Goal: Task Accomplishment & Management: Use online tool/utility

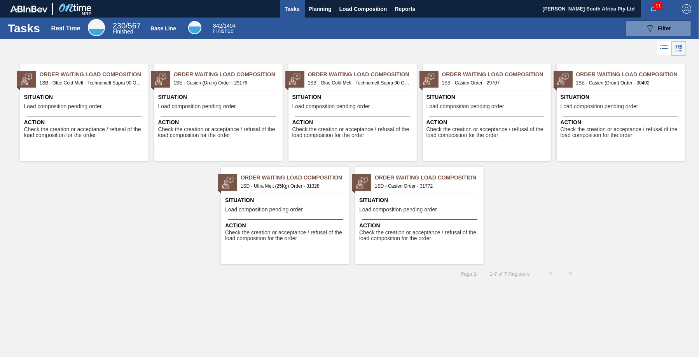
click at [416, 211] on span "Load composition pending order" at bounding box center [398, 210] width 78 height 6
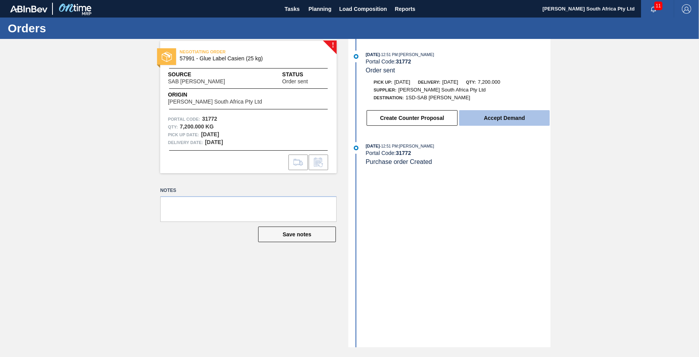
click at [485, 121] on button "Accept Demand" at bounding box center [504, 118] width 91 height 16
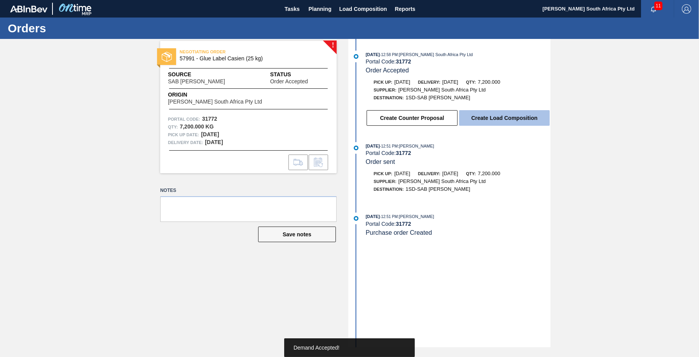
click at [488, 120] on button "Create Load Composition" at bounding box center [504, 118] width 91 height 16
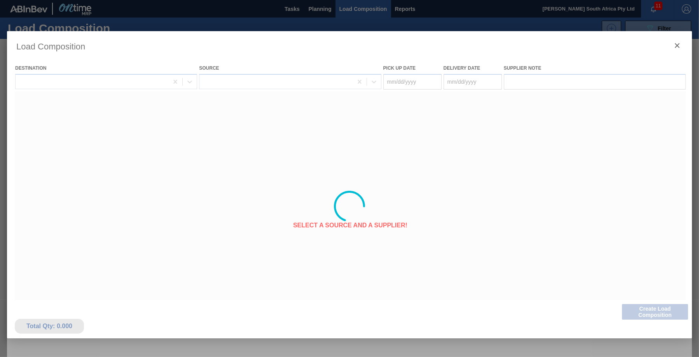
type Date "[DATE]"
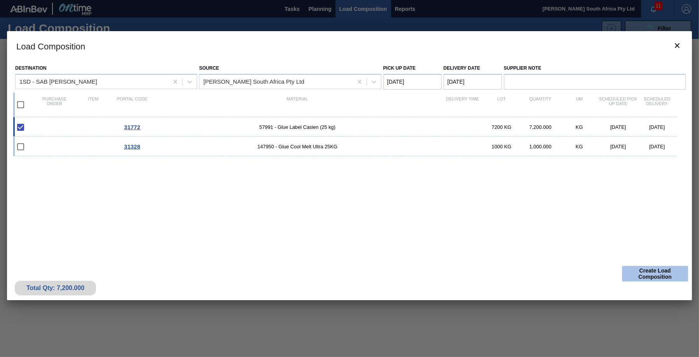
click at [656, 274] on button "Create Load Composition" at bounding box center [655, 274] width 66 height 16
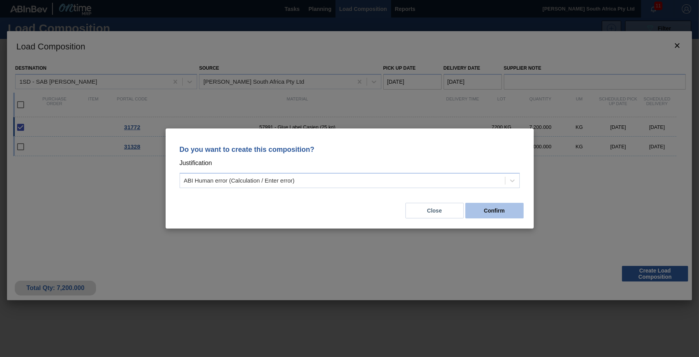
click at [487, 212] on button "Confirm" at bounding box center [495, 211] width 58 height 16
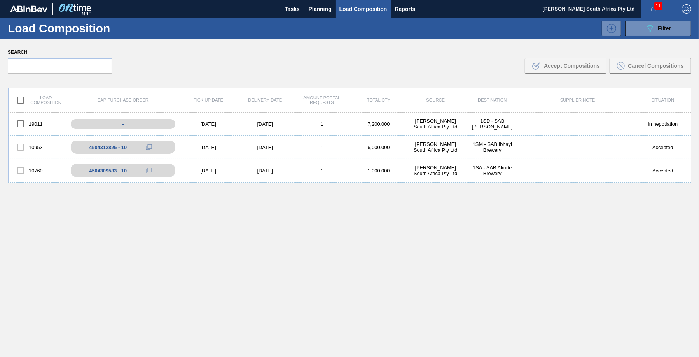
click at [588, 231] on div "19011 - [DATE] [DATE] 1 7,200.000 [PERSON_NAME] South Africa Pty Ltd 1SD - SAB …" at bounding box center [350, 252] width 684 height 281
drag, startPoint x: 177, startPoint y: 275, endPoint x: 175, endPoint y: 240, distance: 35.5
click at [178, 277] on div "19011 - [DATE] [DATE] 1 7,200.000 [PERSON_NAME] South Africa Pty Ltd 1SD - SAB …" at bounding box center [350, 252] width 684 height 281
click at [582, 245] on div "19011 - [DATE] [DATE] 1 7,200.000 [PERSON_NAME] South Africa Pty Ltd 1SD - SAB …" at bounding box center [350, 252] width 684 height 281
click at [601, 190] on div "19011 - [DATE] [DATE] 1 7,200.000 [PERSON_NAME] South Africa Pty Ltd 1SD - SAB …" at bounding box center [350, 252] width 684 height 281
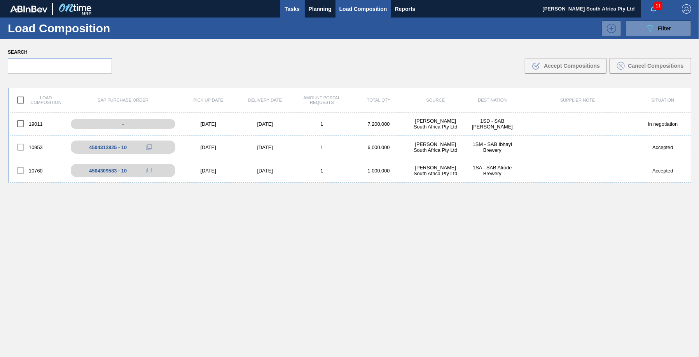
click at [295, 8] on span "Tasks" at bounding box center [292, 8] width 17 height 9
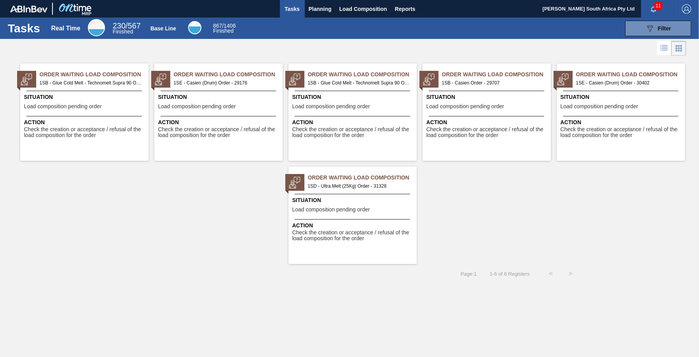
click at [625, 84] on span "1SE - Casien (Drum) Order - 30402" at bounding box center [628, 83] width 103 height 9
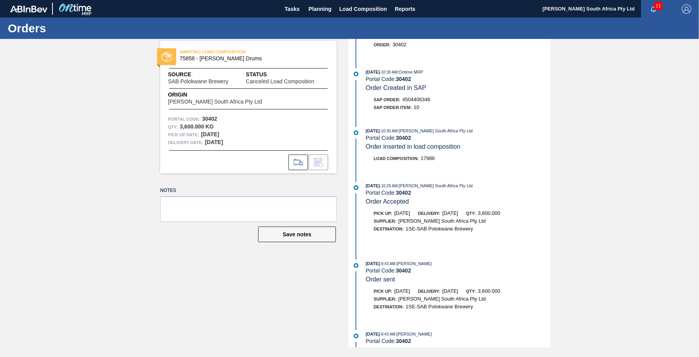
scroll to position [240, 0]
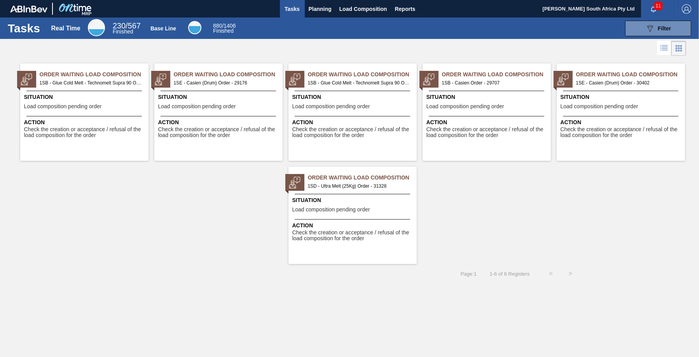
click at [388, 184] on span "1SD - Ultra Melt (25Kg) Order - 31328" at bounding box center [359, 186] width 103 height 9
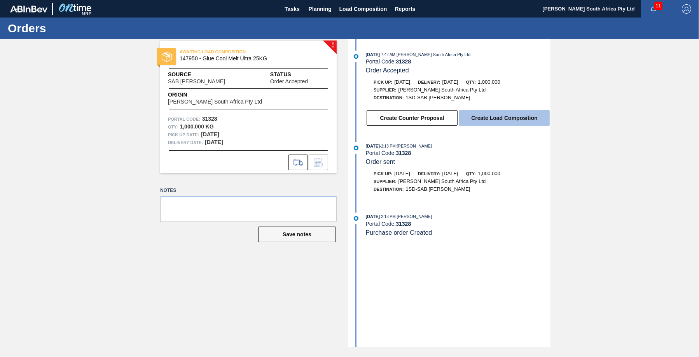
click at [492, 117] on button "Create Load Composition" at bounding box center [504, 118] width 91 height 16
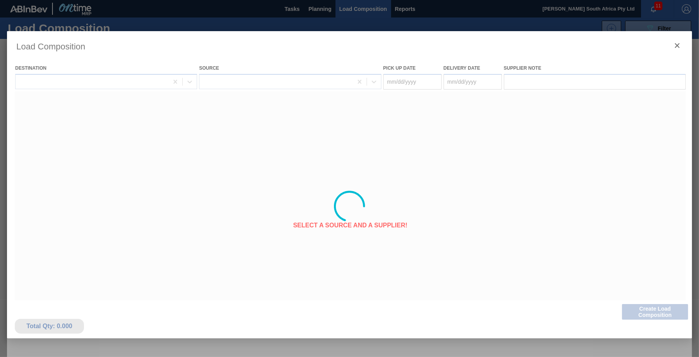
type Date "[DATE]"
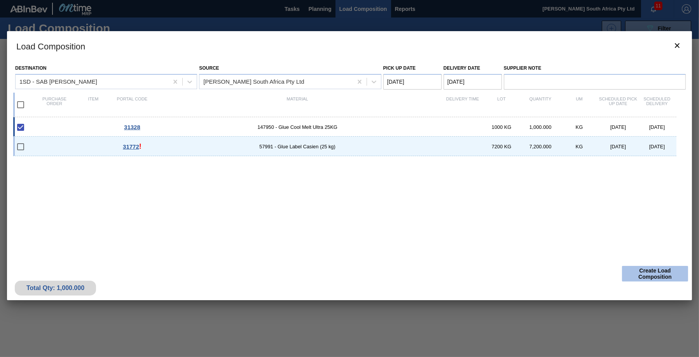
click at [646, 274] on button "Create Load Composition" at bounding box center [655, 274] width 66 height 16
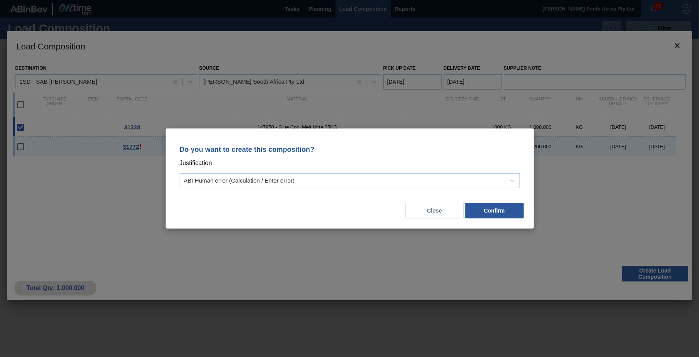
click at [499, 211] on button "Confirm" at bounding box center [495, 211] width 58 height 16
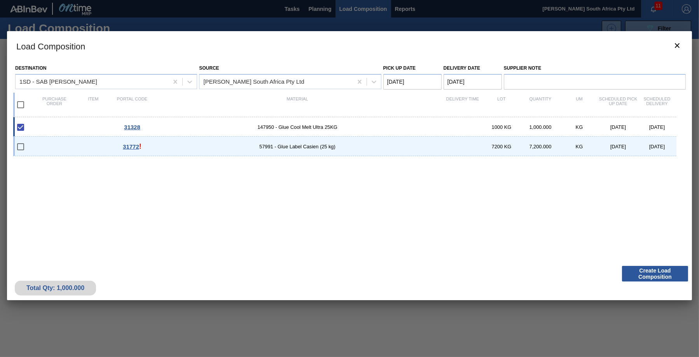
click at [418, 217] on div "31328 147950 - Glue Cool Melt Ultra 25KG 1000 KG 1,000.000 KG [DATE] [DATE] 317…" at bounding box center [348, 184] width 670 height 135
click at [371, 128] on span "147950 - Glue Cool Melt Ultra 25KG" at bounding box center [298, 127] width 292 height 6
click at [19, 126] on input "checkbox" at bounding box center [20, 127] width 16 height 16
click at [19, 127] on input "checkbox" at bounding box center [20, 127] width 16 height 16
click at [21, 127] on input "checkbox" at bounding box center [20, 127] width 16 height 16
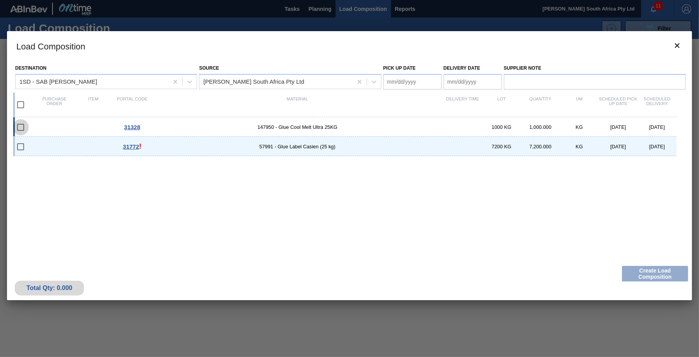
click at [21, 127] on input "checkbox" at bounding box center [20, 127] width 16 height 16
click at [20, 126] on input "checkbox" at bounding box center [20, 127] width 16 height 16
checkbox input "false"
drag, startPoint x: 548, startPoint y: 226, endPoint x: 556, endPoint y: 212, distance: 16.4
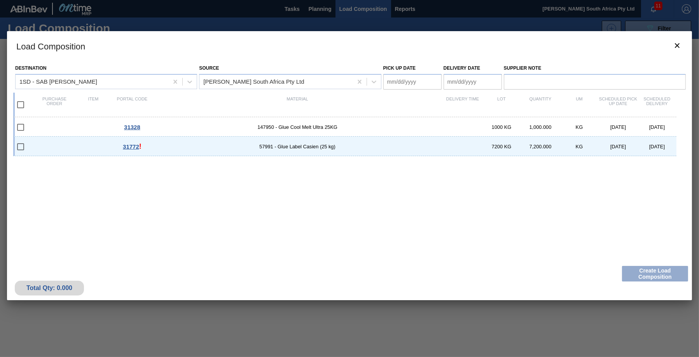
click at [548, 227] on div "31328 147950 - Glue Cool Melt Ultra 25KG 1000 KG 1,000.000 KG [DATE] [DATE] 317…" at bounding box center [348, 184] width 670 height 135
click at [678, 45] on icon "botão de ícone" at bounding box center [677, 45] width 9 height 9
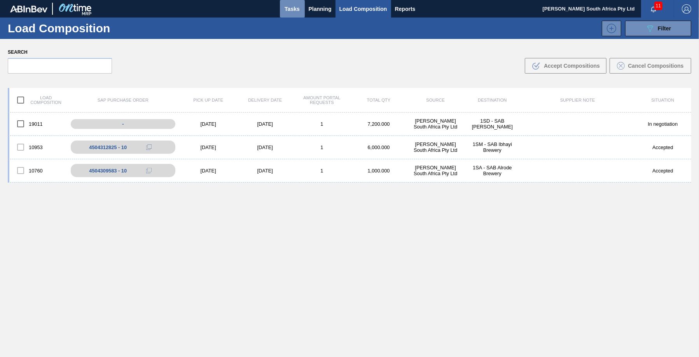
click at [291, 8] on span "Tasks" at bounding box center [292, 8] width 17 height 9
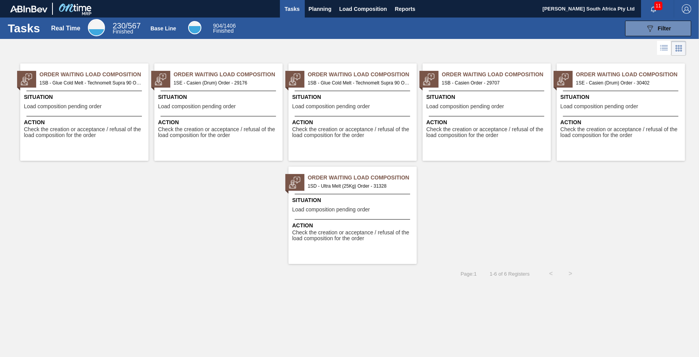
click at [103, 79] on span "1SB - Glue Cold Melt - Technomelt Supra 90 Order - 23407" at bounding box center [91, 83] width 103 height 9
click at [214, 77] on span "Order Waiting Load Composition" at bounding box center [228, 74] width 109 height 8
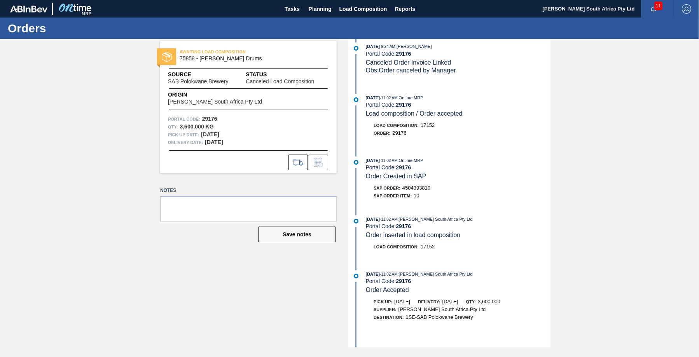
scroll to position [85, 0]
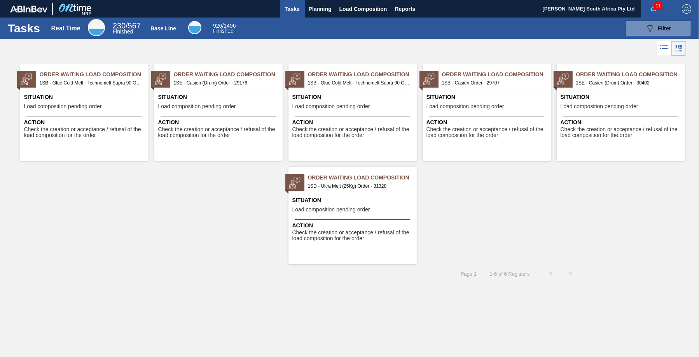
click at [370, 81] on span "1SB - Glue Cold Melt - Technomelt Supra 90 Order - 29305" at bounding box center [359, 83] width 103 height 9
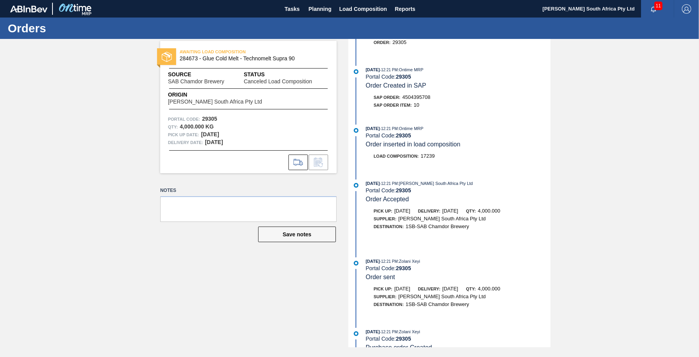
scroll to position [240, 0]
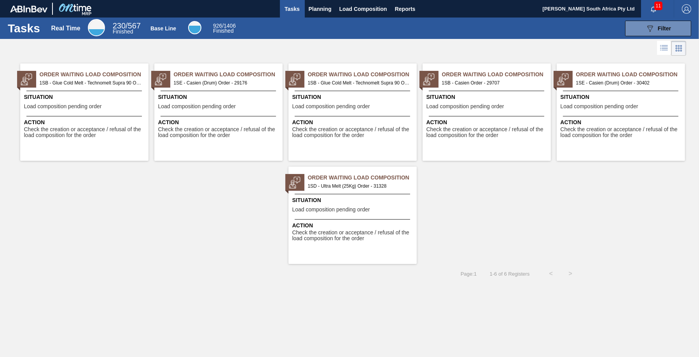
click at [631, 207] on div "Order Waiting Load Composition 1SB - Glue Cold Melt - Technomelt Supra 90 Order…" at bounding box center [349, 161] width 699 height 206
click at [361, 8] on span "Load Composition" at bounding box center [364, 8] width 48 height 9
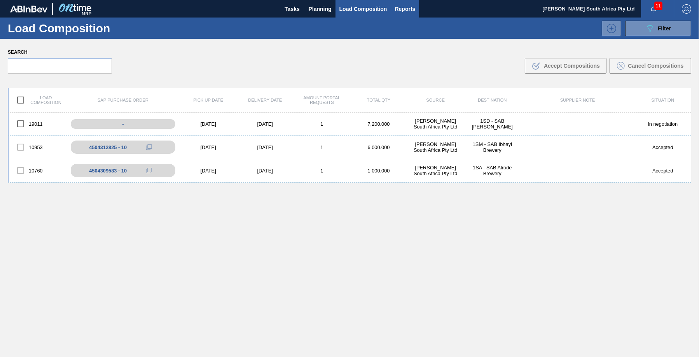
click at [397, 5] on span "Reports" at bounding box center [405, 8] width 21 height 9
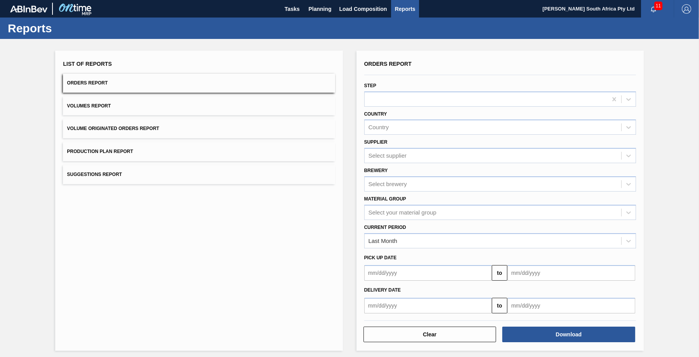
click at [655, 7] on span "11" at bounding box center [659, 6] width 8 height 9
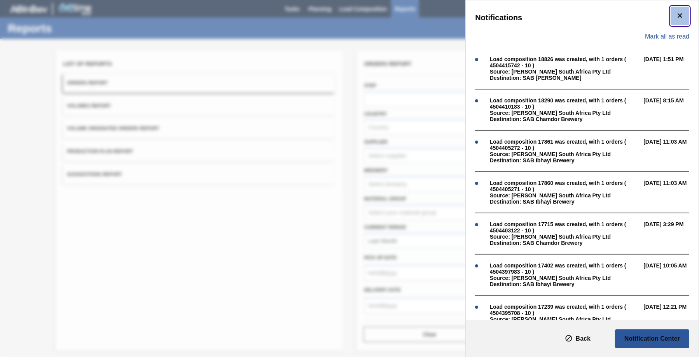
click at [683, 13] on button "botão de ícone" at bounding box center [680, 16] width 19 height 19
